Goal: Navigation & Orientation: Find specific page/section

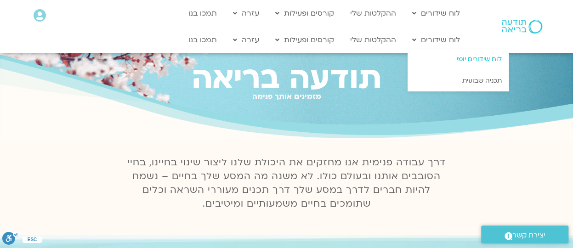
click at [452, 58] on link "לוח שידורים יומי" at bounding box center [458, 59] width 101 height 21
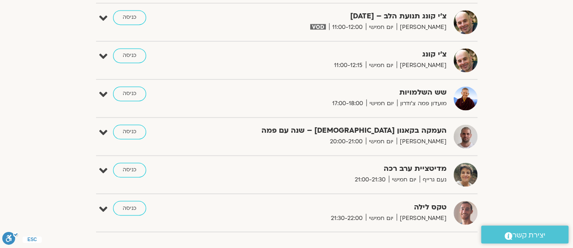
scroll to position [676, 0]
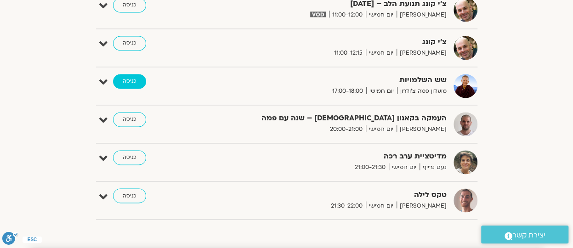
click at [125, 78] on link "כניסה" at bounding box center [129, 81] width 33 height 15
